Goal: Information Seeking & Learning: Learn about a topic

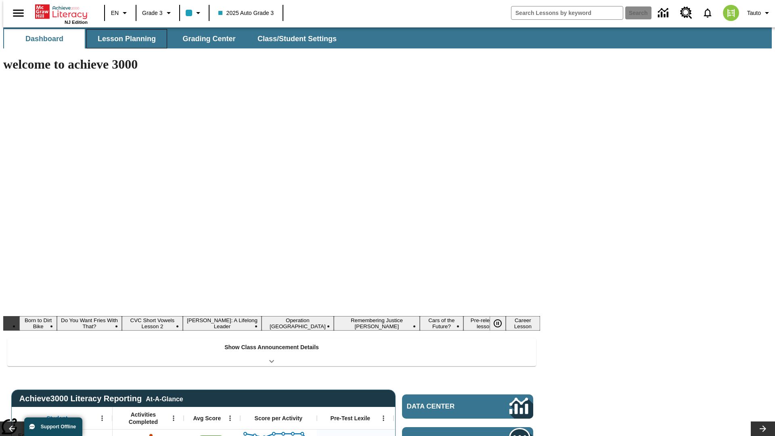
click at [124, 39] on button "Lesson Planning" at bounding box center [126, 38] width 81 height 19
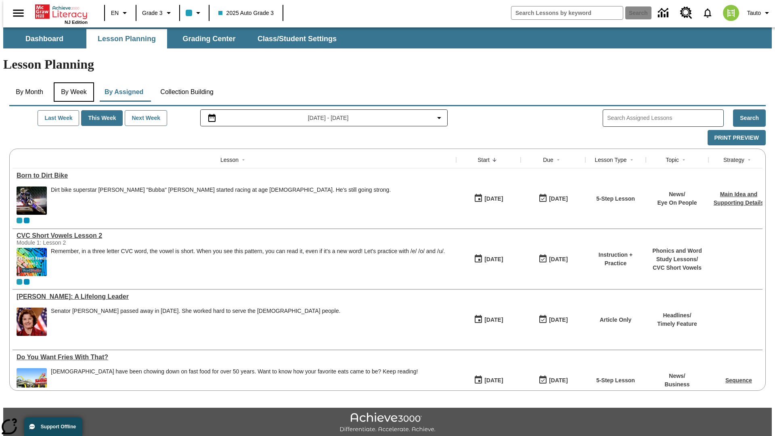
click at [72, 82] on button "By Week" at bounding box center [74, 91] width 40 height 19
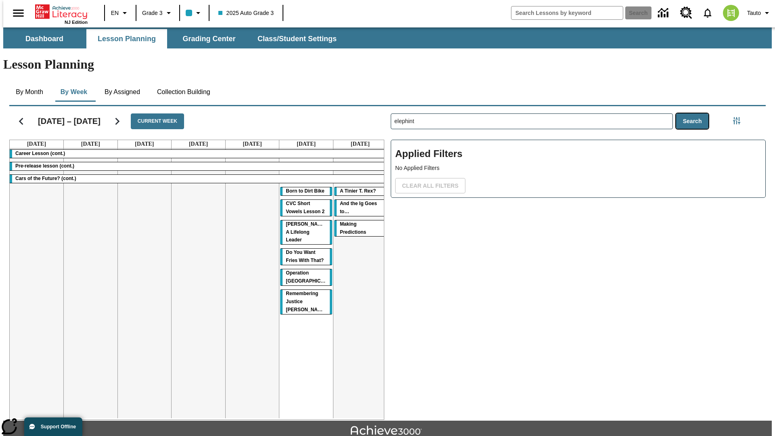
click at [694, 113] on button "Search" at bounding box center [692, 121] width 33 height 16
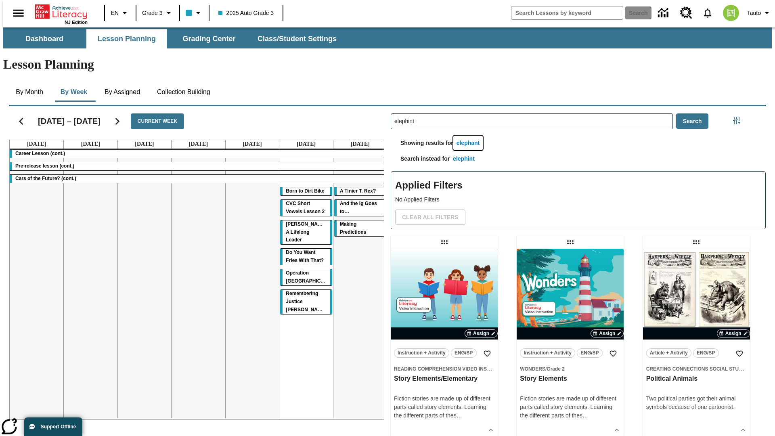
click at [470, 136] on button "elephant" at bounding box center [468, 143] width 30 height 15
type input "elephant"
